Goal: Task Accomplishment & Management: Manage account settings

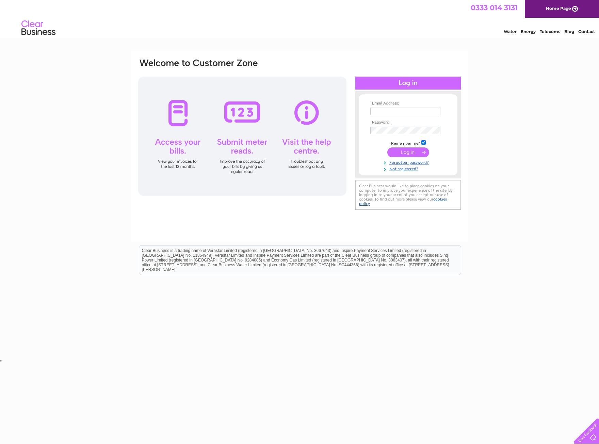
click at [310, 124] on div at bounding box center [242, 136] width 208 height 119
click at [304, 134] on div at bounding box center [242, 136] width 208 height 119
click at [423, 110] on input "text" at bounding box center [405, 110] width 70 height 7
click at [423, 110] on input "text" at bounding box center [405, 111] width 71 height 8
type input "[PERSON_NAME][EMAIL_ADDRESS][DOMAIN_NAME]"
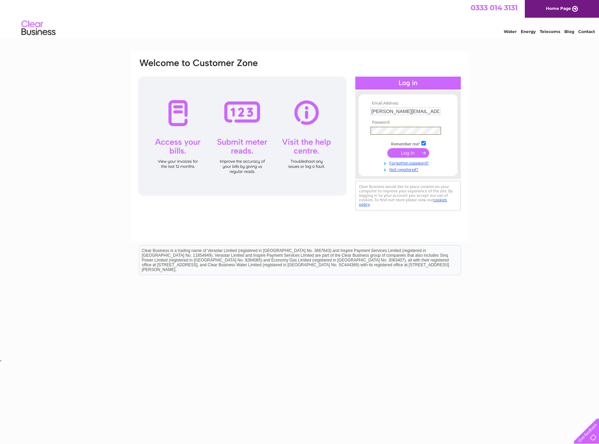
click at [387, 148] on input "submit" at bounding box center [408, 153] width 42 height 10
